Goal: Information Seeking & Learning: Check status

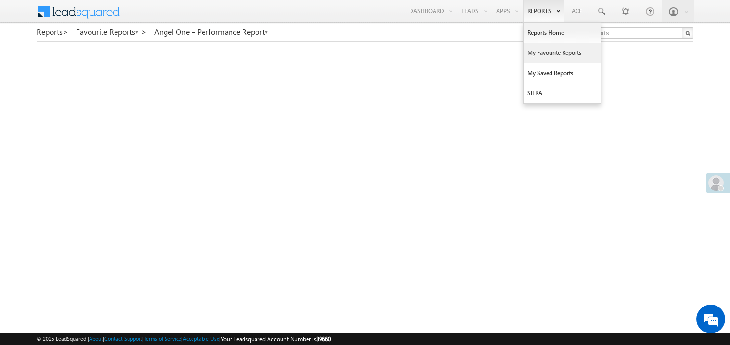
click at [537, 50] on link "My Favourite Reports" at bounding box center [562, 53] width 77 height 20
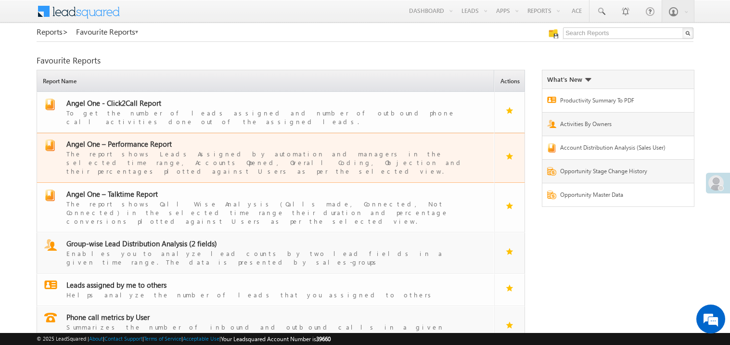
click at [131, 139] on span "Angel One – Performance Report" at bounding box center [118, 144] width 105 height 10
